Goal: Task Accomplishment & Management: Complete application form

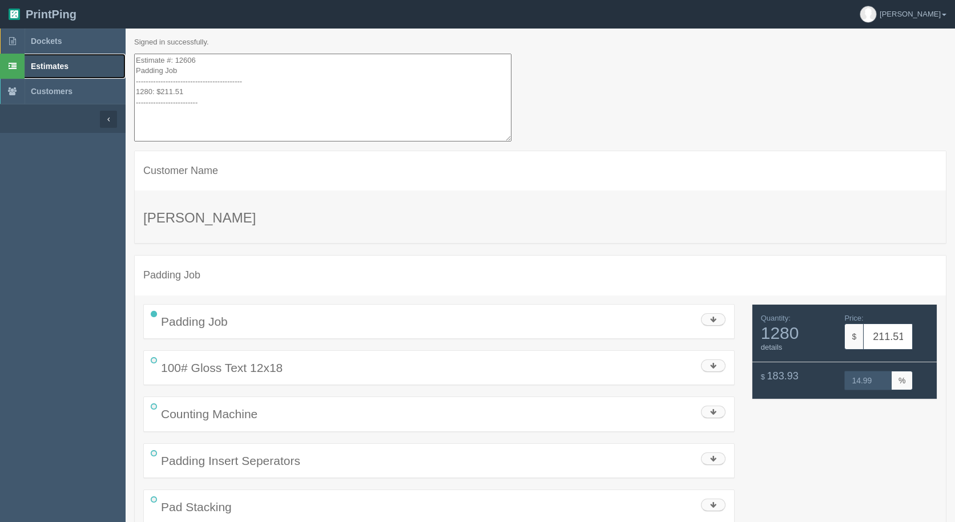
click at [40, 66] on span "Estimates" at bounding box center [50, 66] width 38 height 9
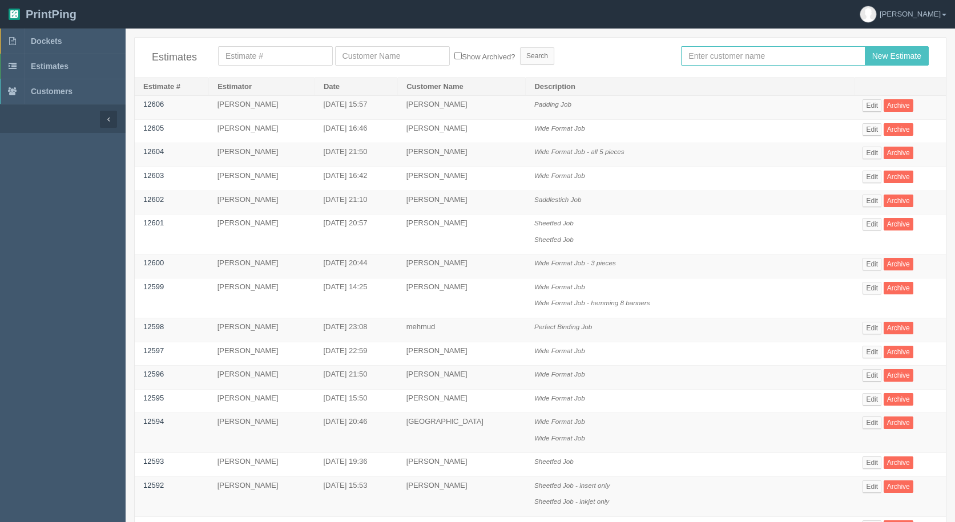
click at [697, 56] on input "text" at bounding box center [773, 55] width 184 height 19
type input "[GEOGRAPHIC_DATA]"
click at [865, 46] on input "New Estimate" at bounding box center [897, 55] width 64 height 19
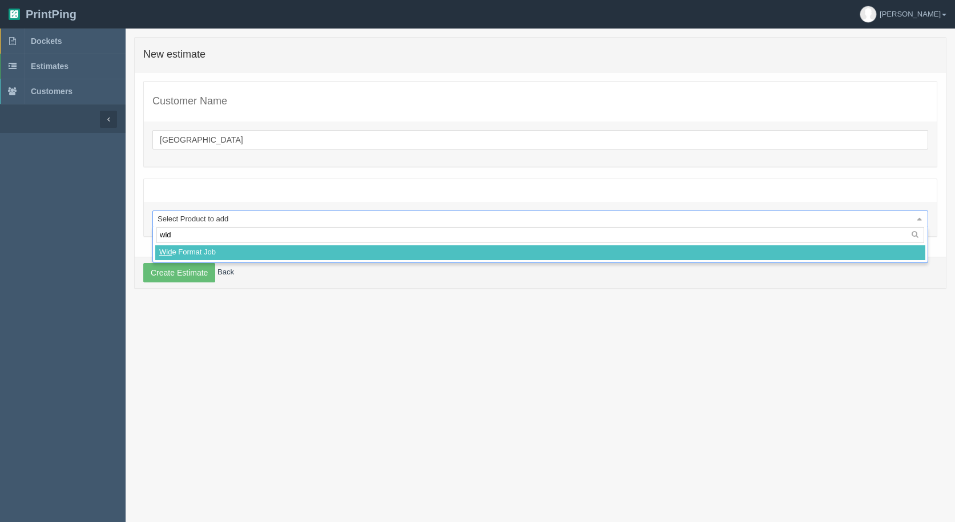
type input "wide"
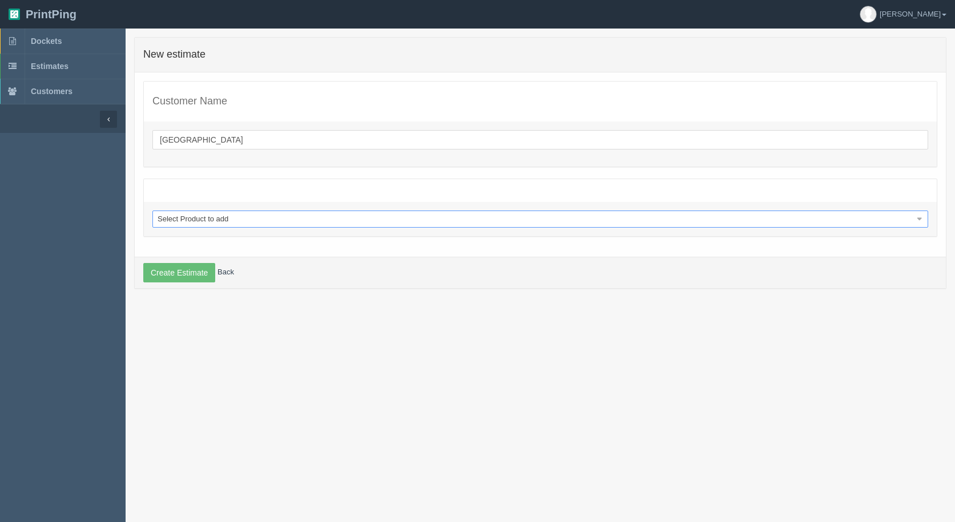
select select
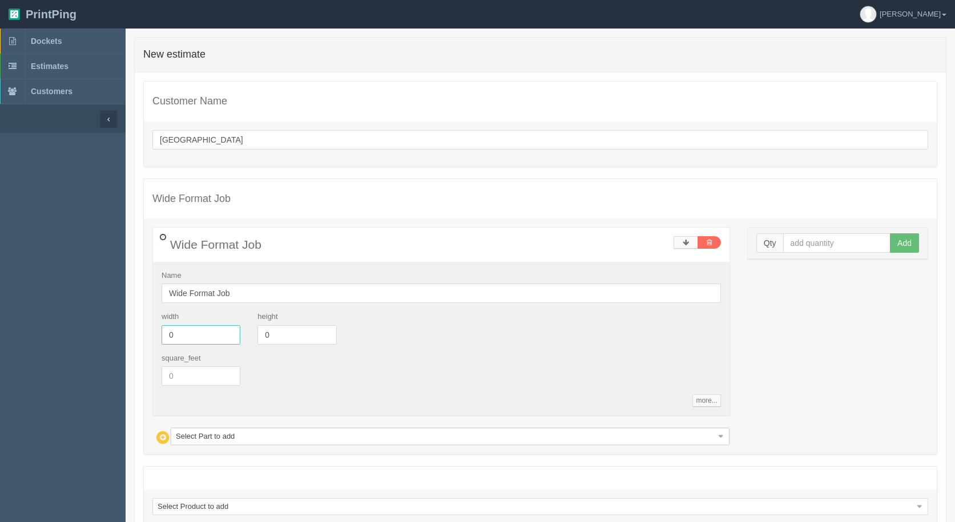
drag, startPoint x: 193, startPoint y: 339, endPoint x: 84, endPoint y: 300, distance: 115.4
click at [133, 324] on div "0 error(s) prohibited this estimate from being saved: New estimate Customer Nam…" at bounding box center [540, 312] width 829 height 551
type input "24"
type input "16"
click at [813, 244] on input "text" at bounding box center [837, 242] width 108 height 19
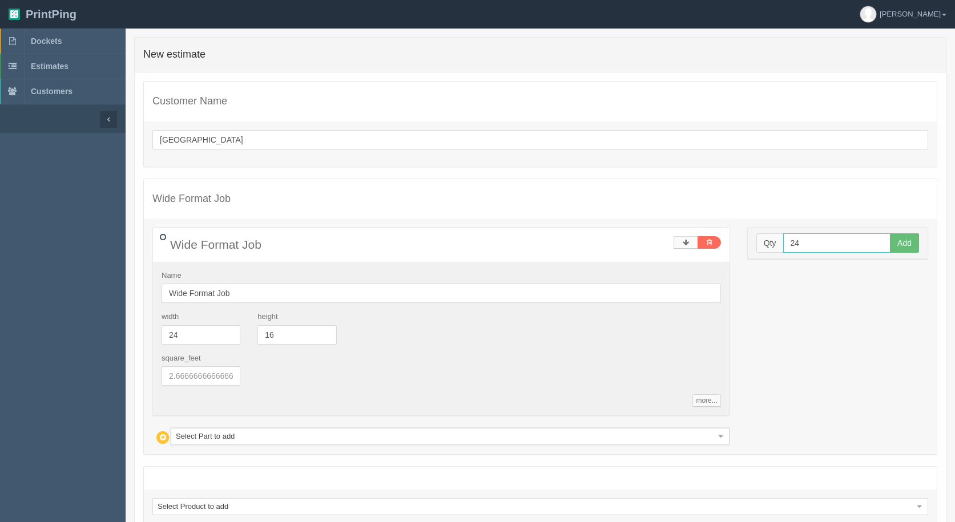
type input "24"
click at [890, 233] on button "Add" at bounding box center [904, 242] width 29 height 19
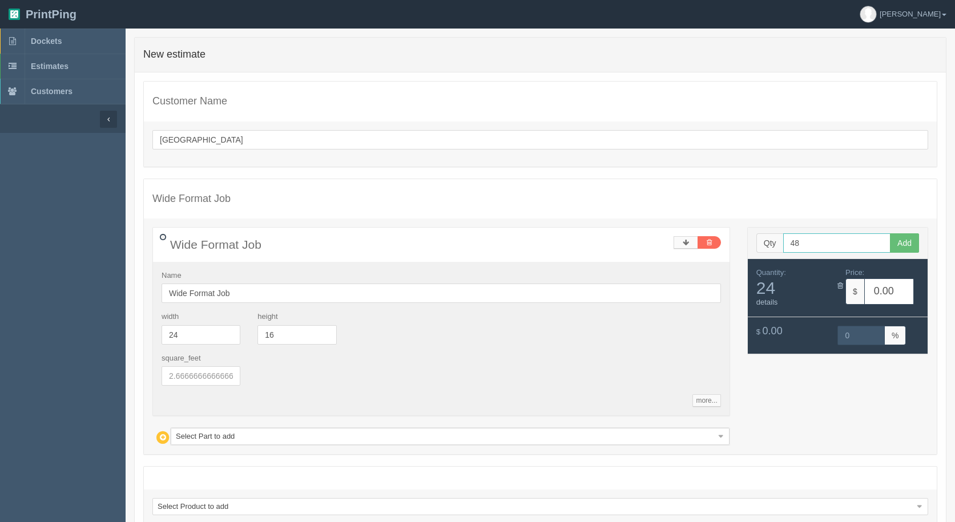
type input "48"
click at [890, 233] on button "Add" at bounding box center [904, 242] width 29 height 19
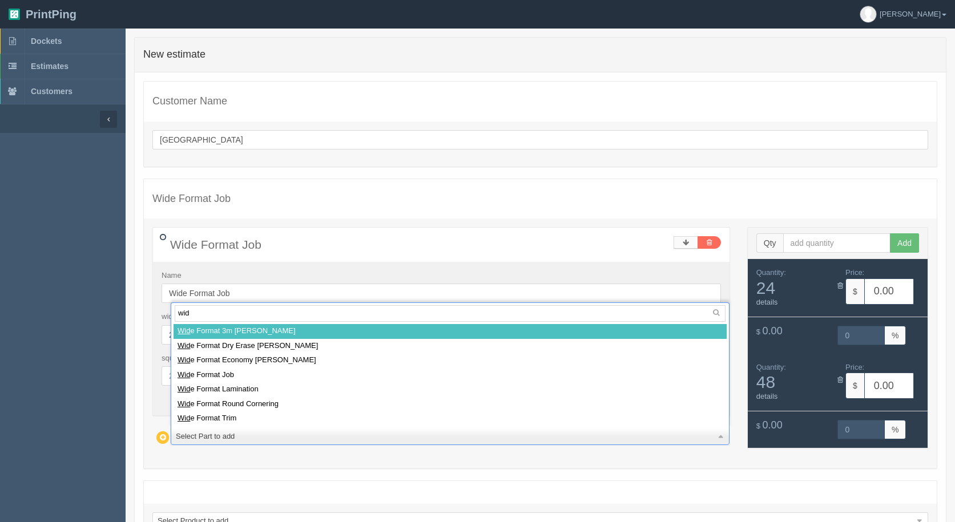
type input "wide"
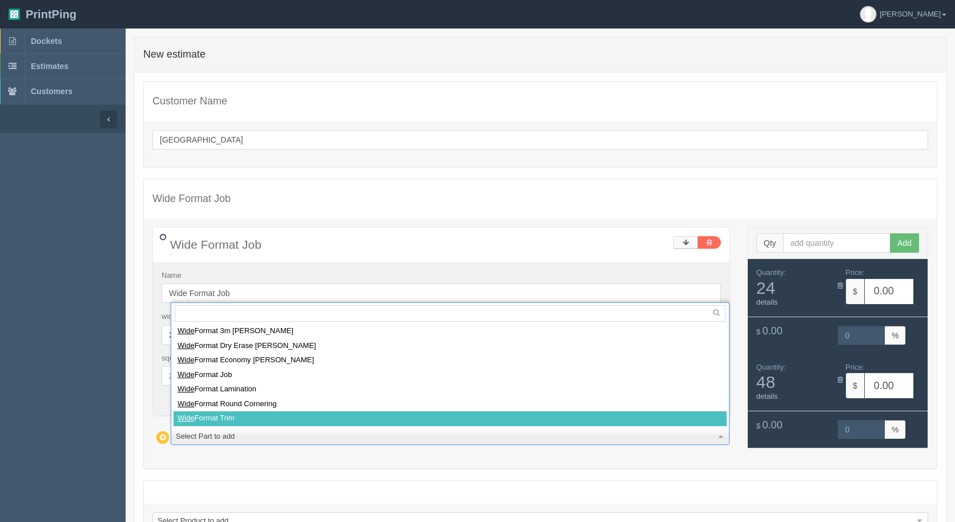
select select
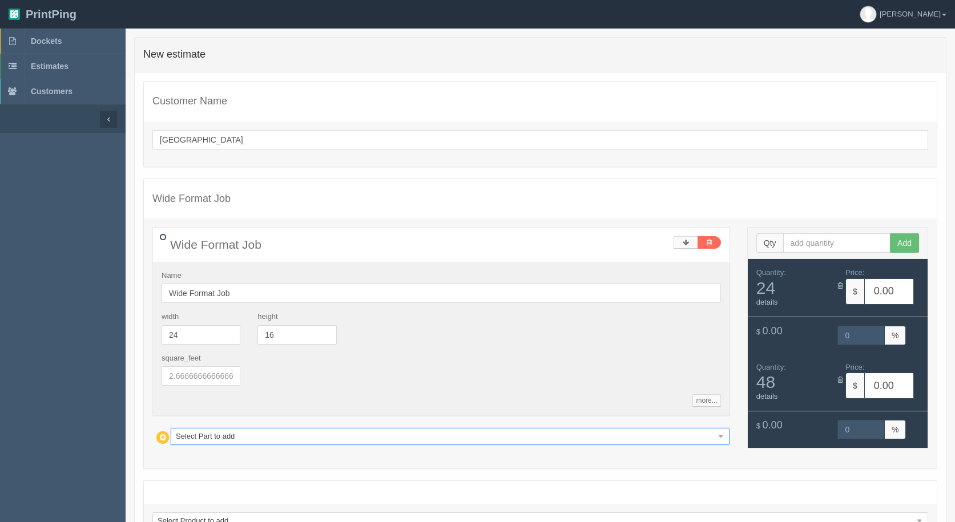
type input "31.89"
type input "15.00"
type input "63.79"
type input "15.00"
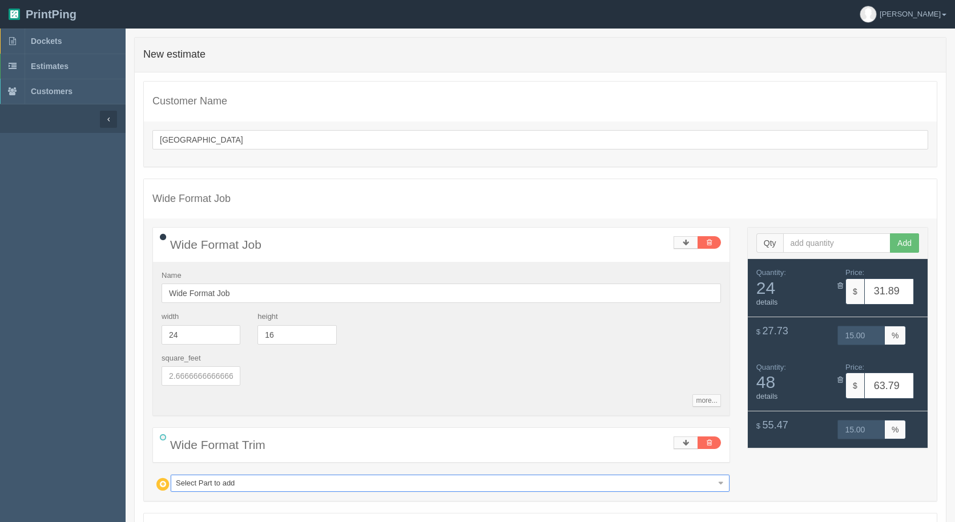
type input "m"
type input "mo"
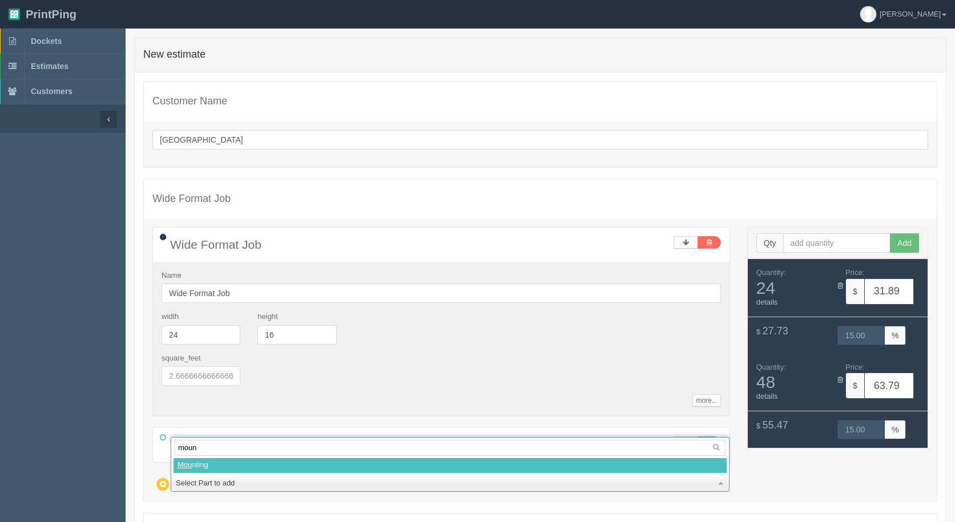
type input "mount"
select select
type input "52.94"
type input "14.99"
type input "105.89"
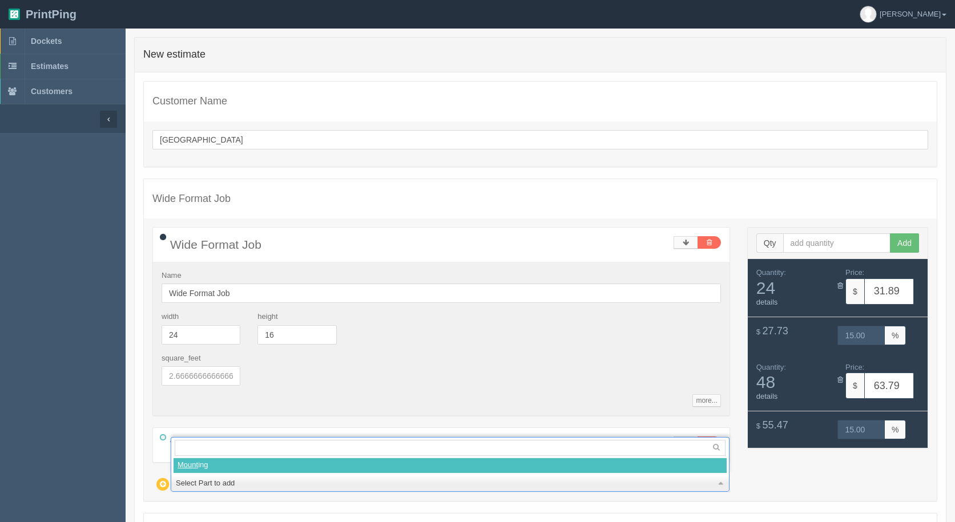
type input "15.01"
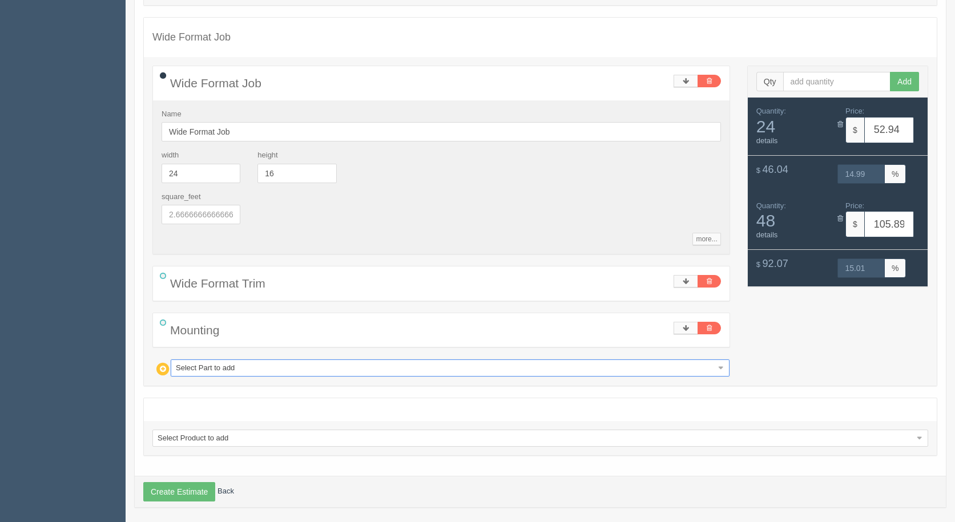
scroll to position [167, 0]
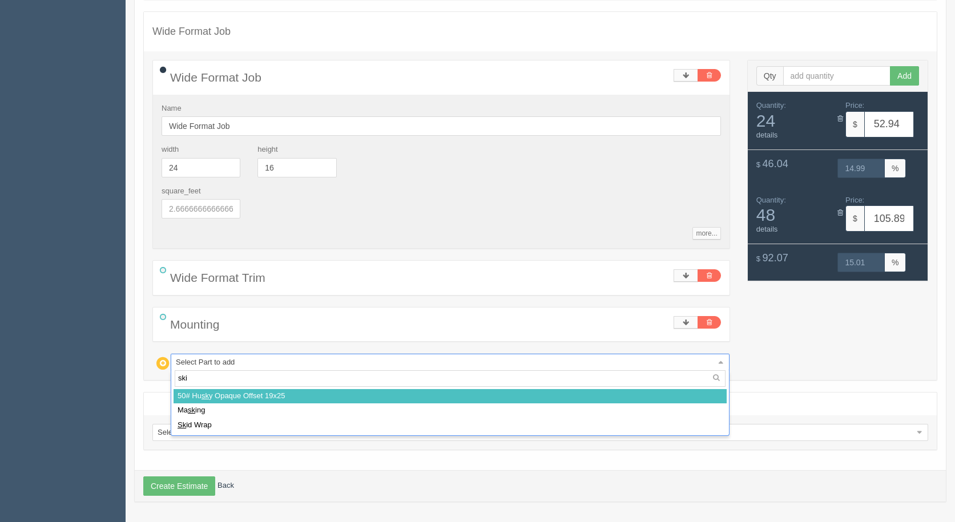
type input "skid"
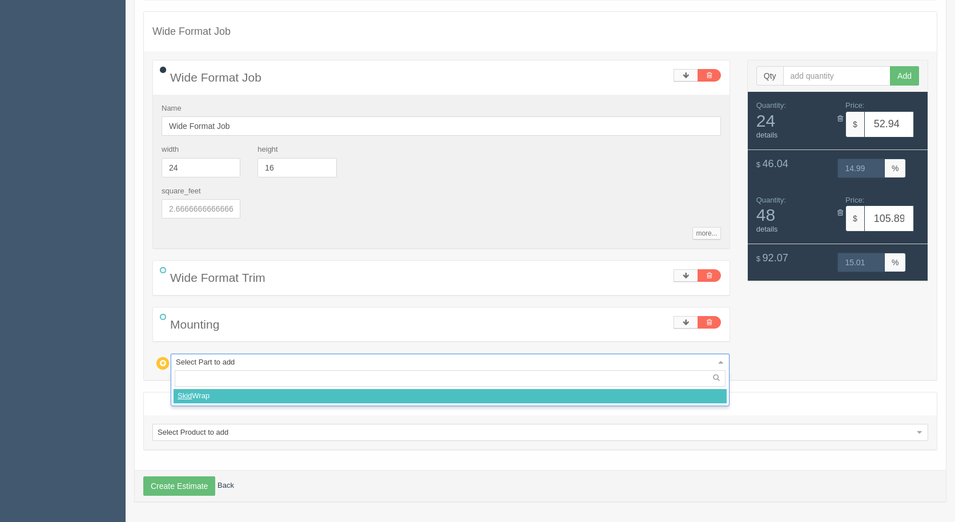
select select
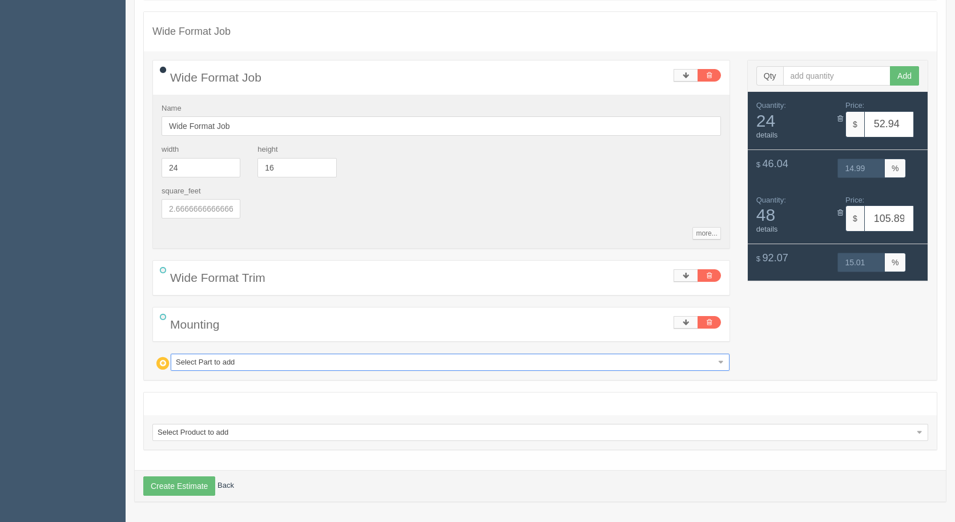
type input "67.89"
type input "14.99"
type input "120.84"
type input "15.01"
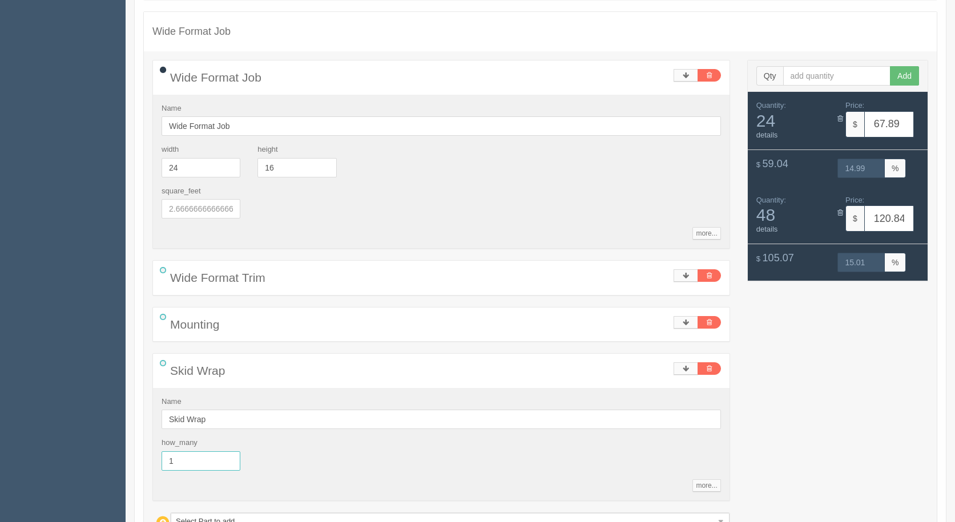
drag, startPoint x: 197, startPoint y: 463, endPoint x: 128, endPoint y: 461, distance: 69.7
click at [128, 461] on div "0 error(s) prohibited this estimate from being saved: New estimate Customer Nam…" at bounding box center [540, 271] width 829 height 803
type input ".5"
type input "60.42"
type input "15.00"
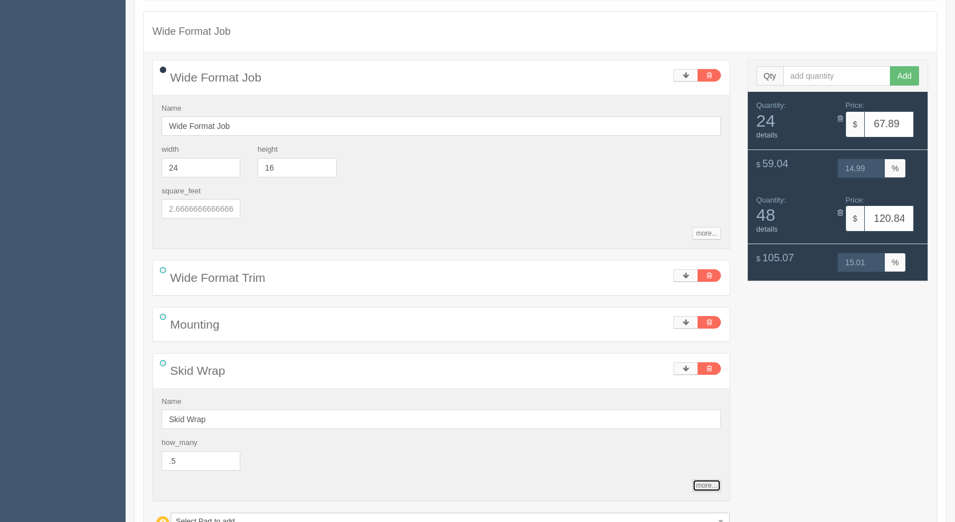
type input "113.36"
type input "15.00"
type input "0.5"
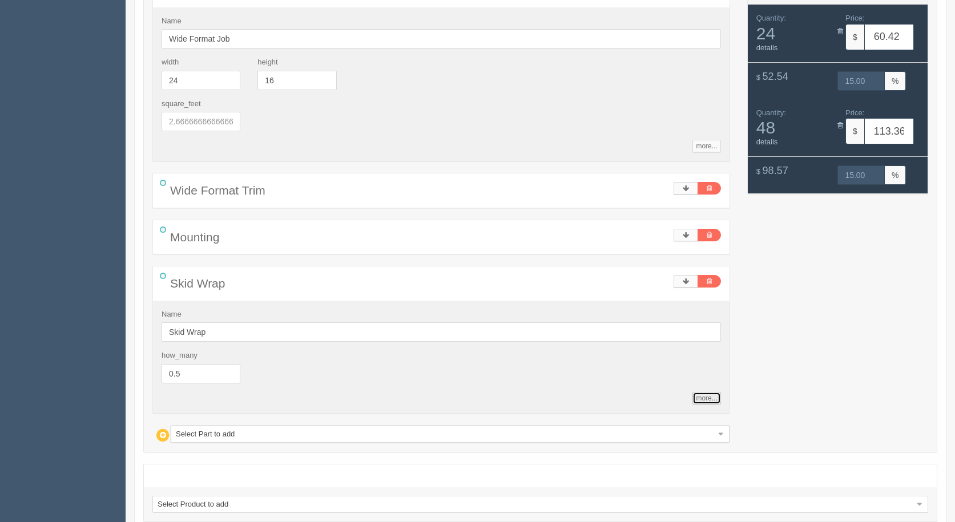
scroll to position [326, 0]
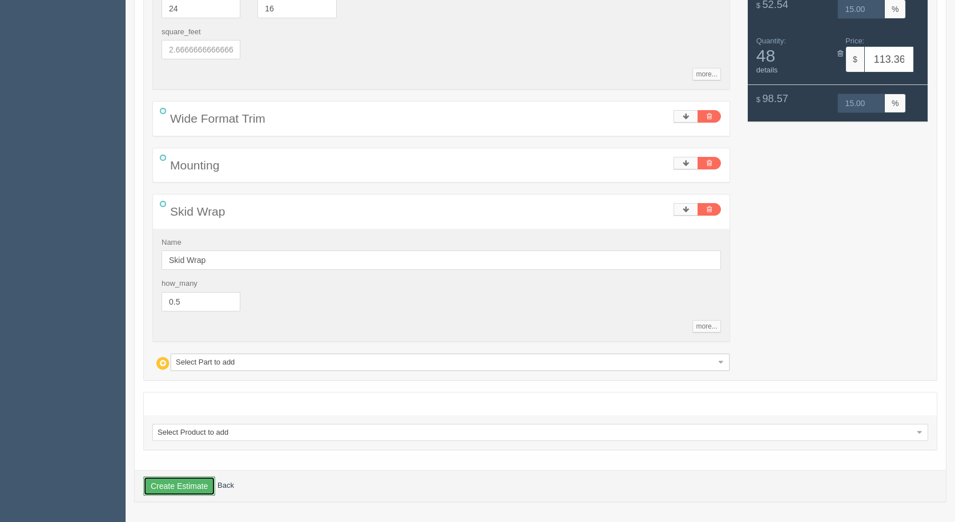
click at [191, 489] on button "Create Estimate" at bounding box center [179, 486] width 72 height 19
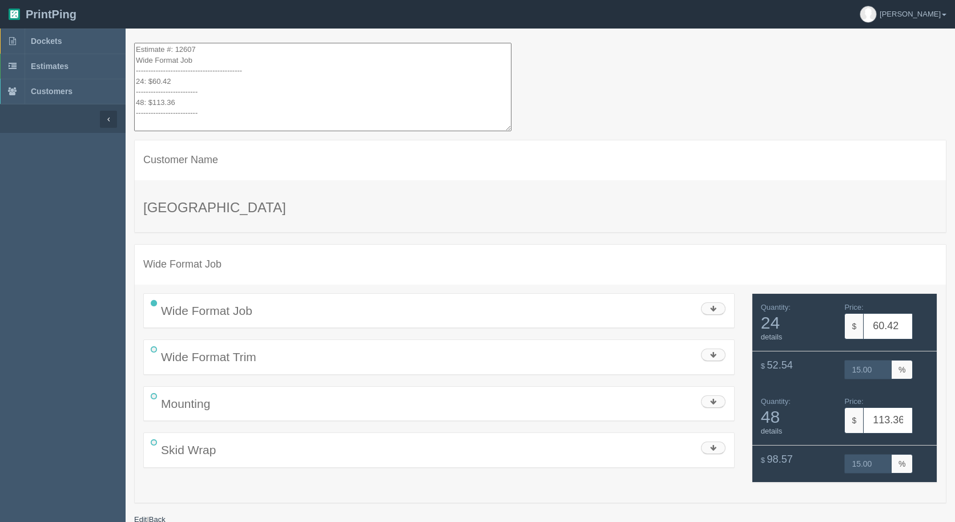
drag, startPoint x: 208, startPoint y: 118, endPoint x: 47, endPoint y: -50, distance: 232.1
click at [47, 0] on html "PrintPing Gerry Administration Edit account ( info@allrushbindery.com ) Logout …" at bounding box center [477, 275] width 955 height 551
